Goal: Information Seeking & Learning: Learn about a topic

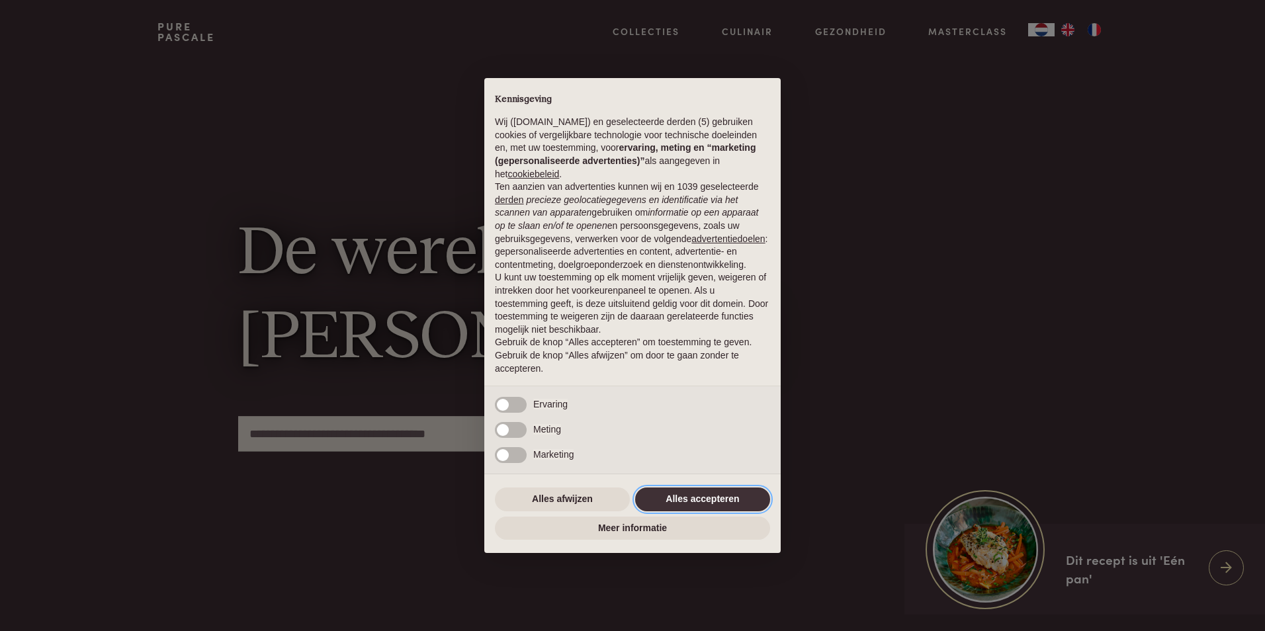
click at [721, 496] on button "Alles accepteren" at bounding box center [702, 499] width 135 height 24
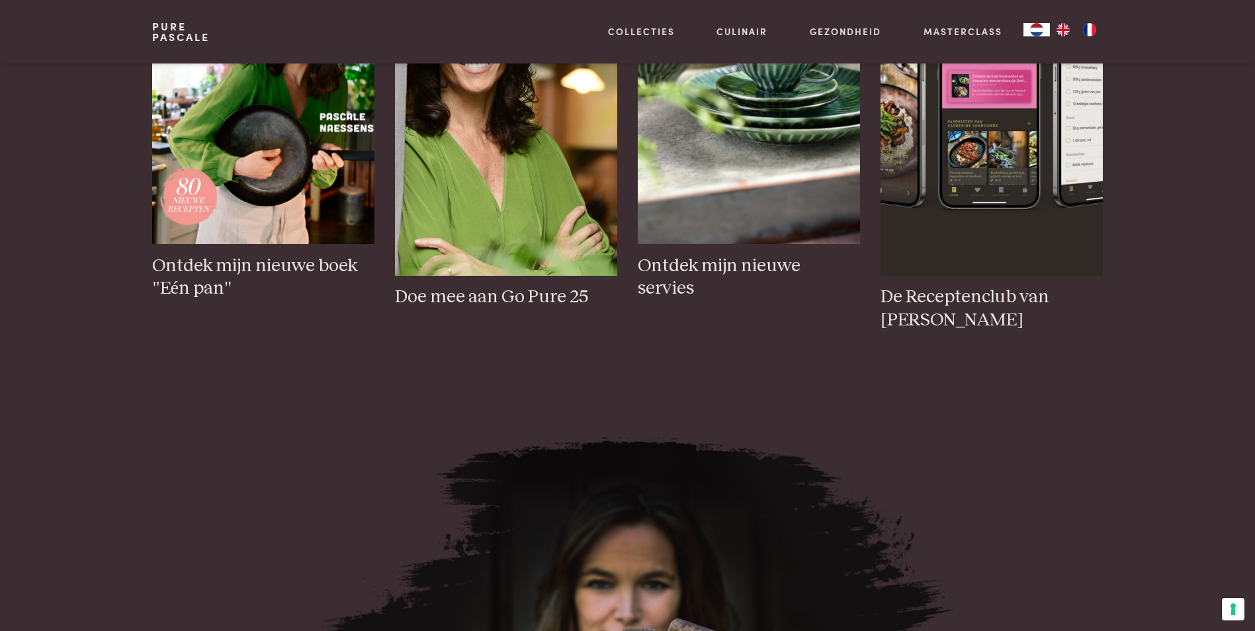
scroll to position [794, 0]
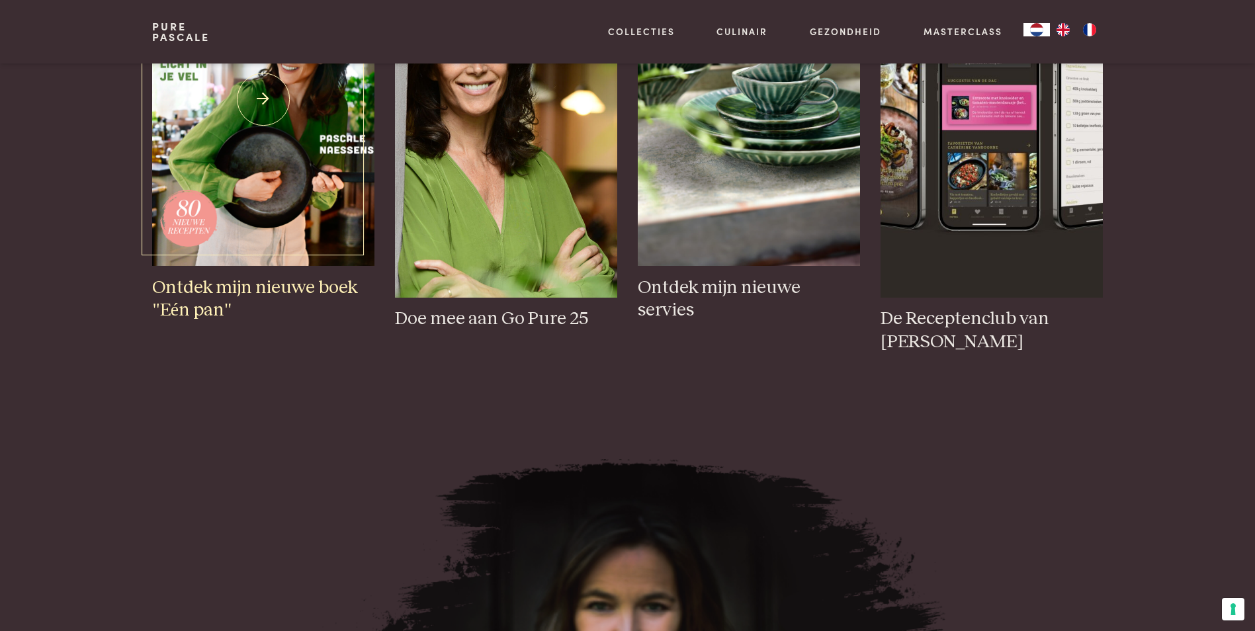
click at [247, 127] on img at bounding box center [263, 99] width 222 height 333
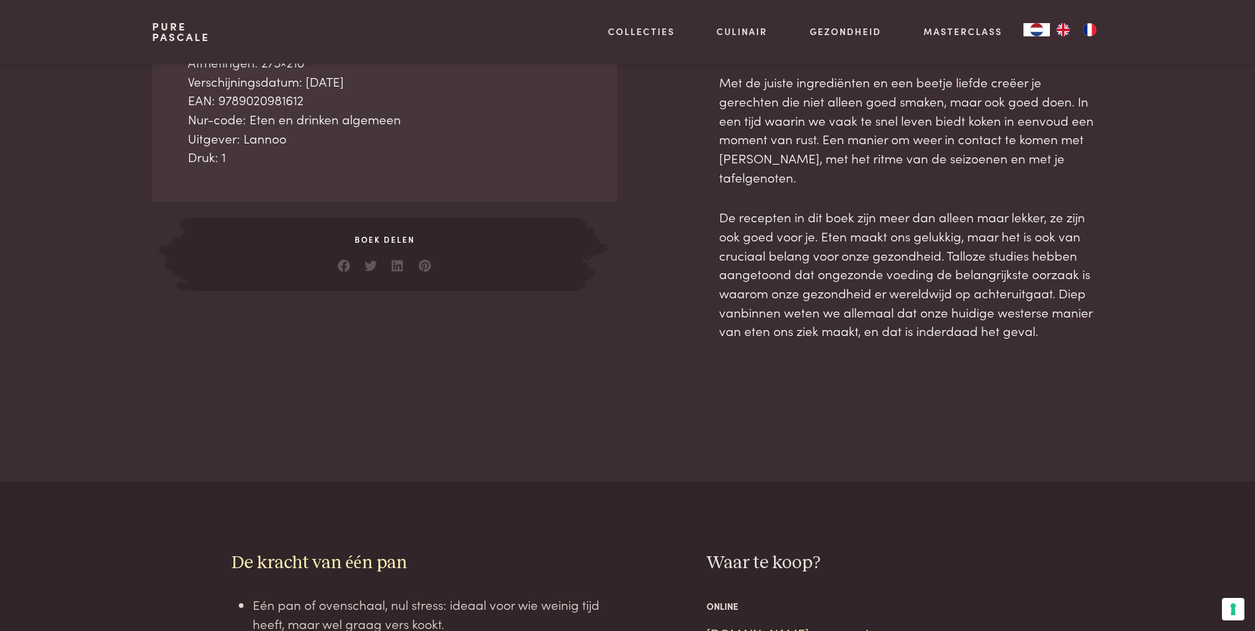
scroll to position [661, 0]
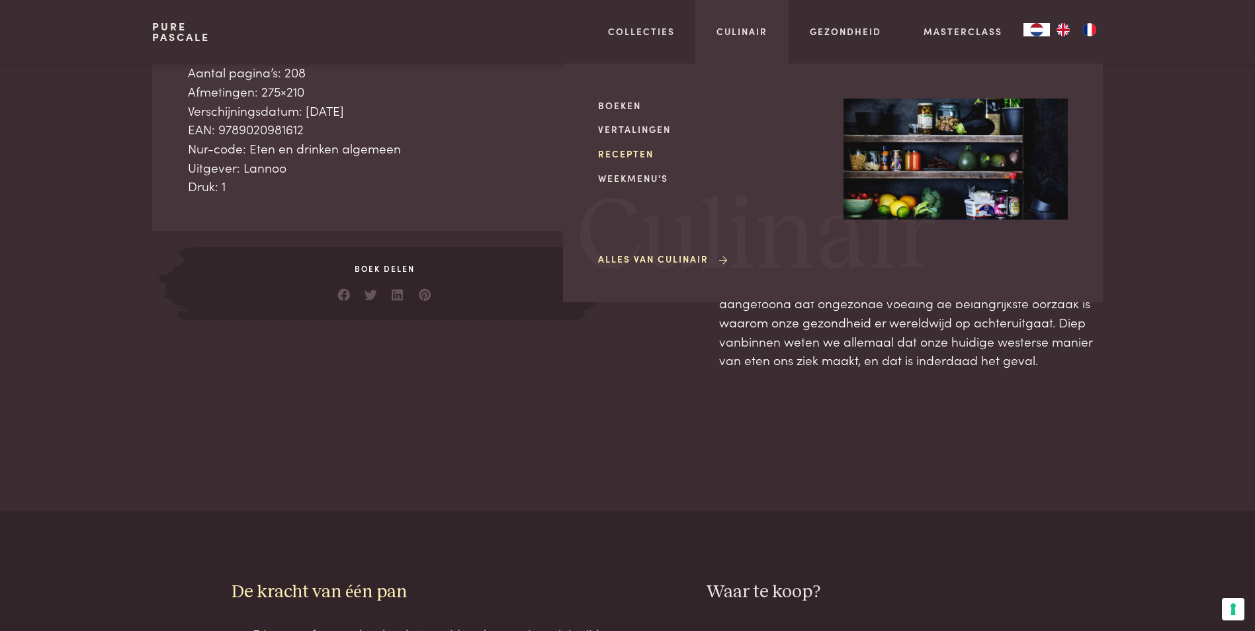
click at [635, 151] on link "Recepten" at bounding box center [710, 154] width 224 height 14
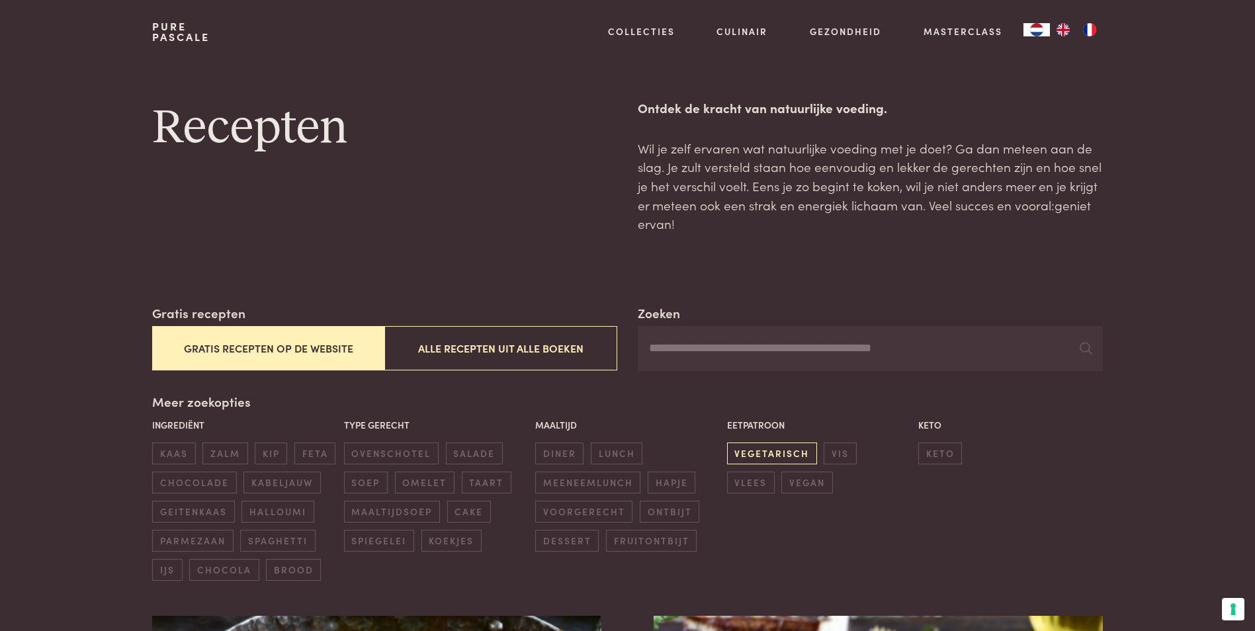
click at [800, 454] on span "vegetarisch" at bounding box center [772, 454] width 90 height 22
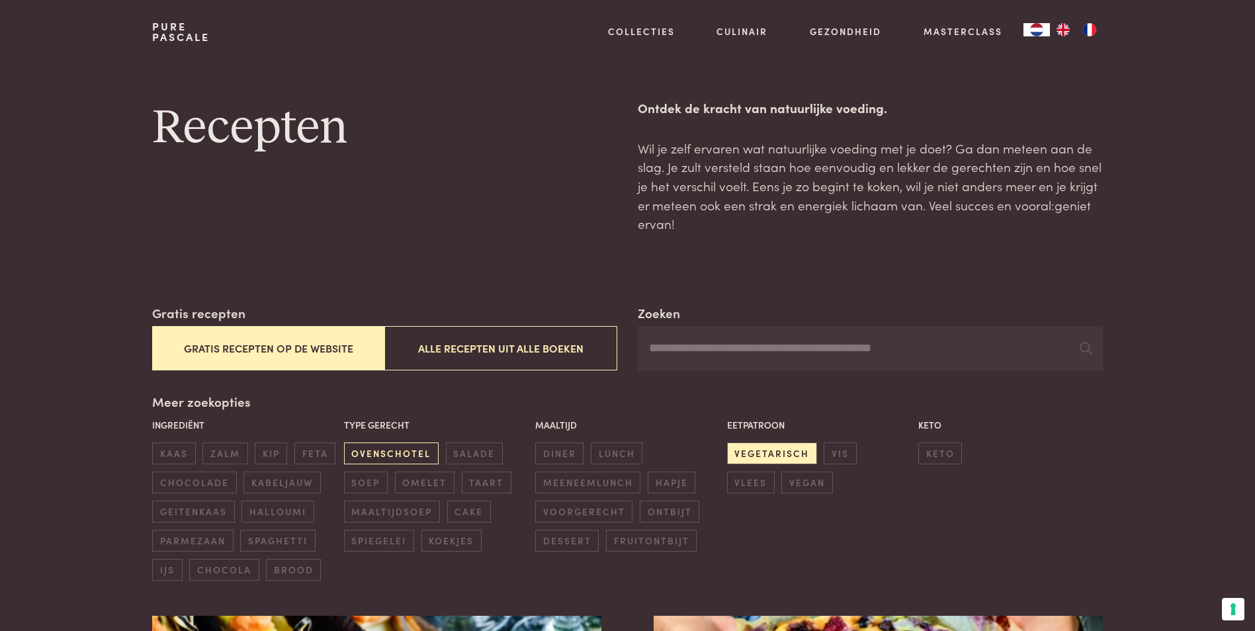
click at [397, 460] on span "ovenschotel" at bounding box center [391, 454] width 95 height 22
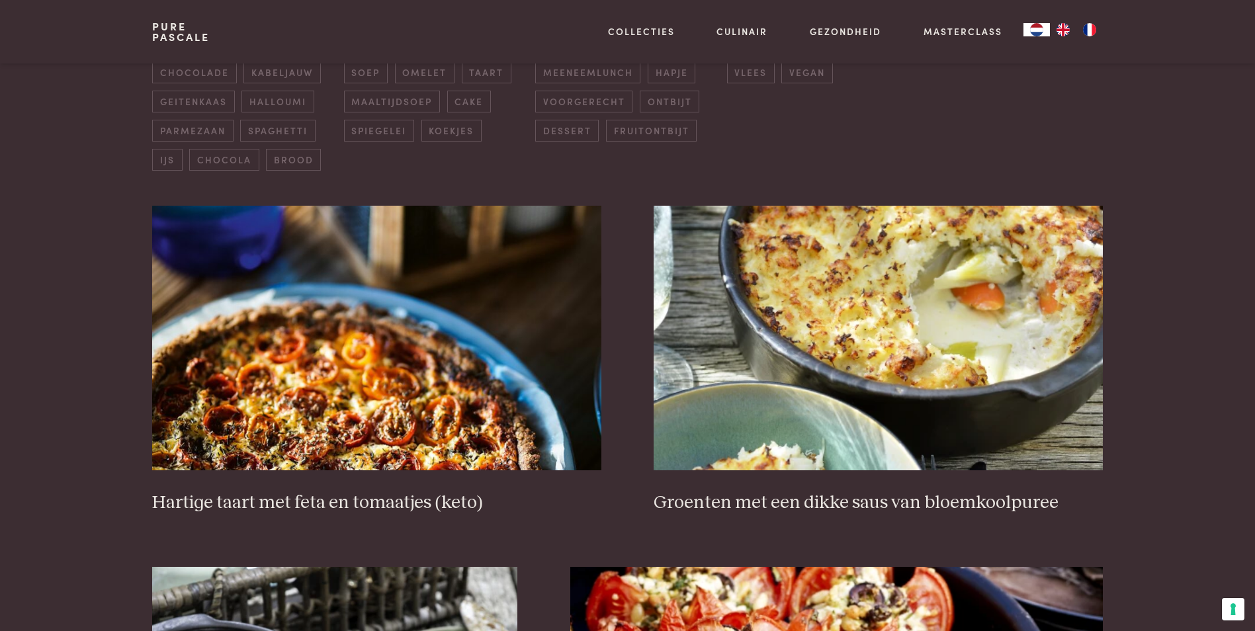
scroll to position [370, 0]
